Goal: Information Seeking & Learning: Learn about a topic

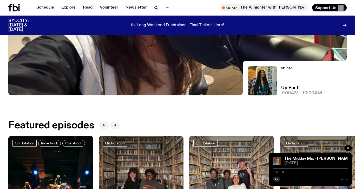
scroll to position [19, 0]
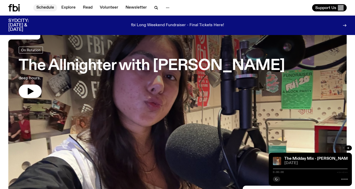
click at [35, 6] on link "Schedule" at bounding box center [45, 7] width 24 height 7
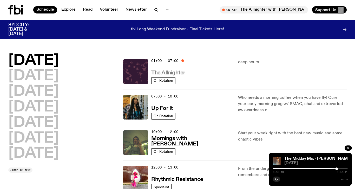
click at [176, 74] on h3 "The Allnighter" at bounding box center [168, 72] width 34 height 5
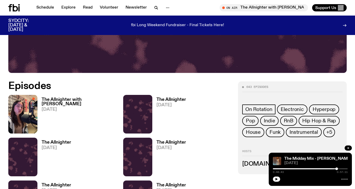
scroll to position [239, 0]
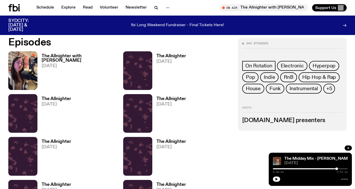
click at [59, 58] on h3 "The Allnighter with [PERSON_NAME]" at bounding box center [79, 58] width 75 height 9
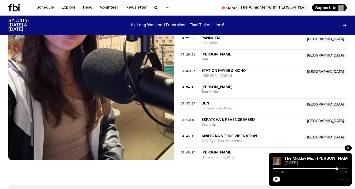
scroll to position [493, 0]
